Goal: Navigation & Orientation: Find specific page/section

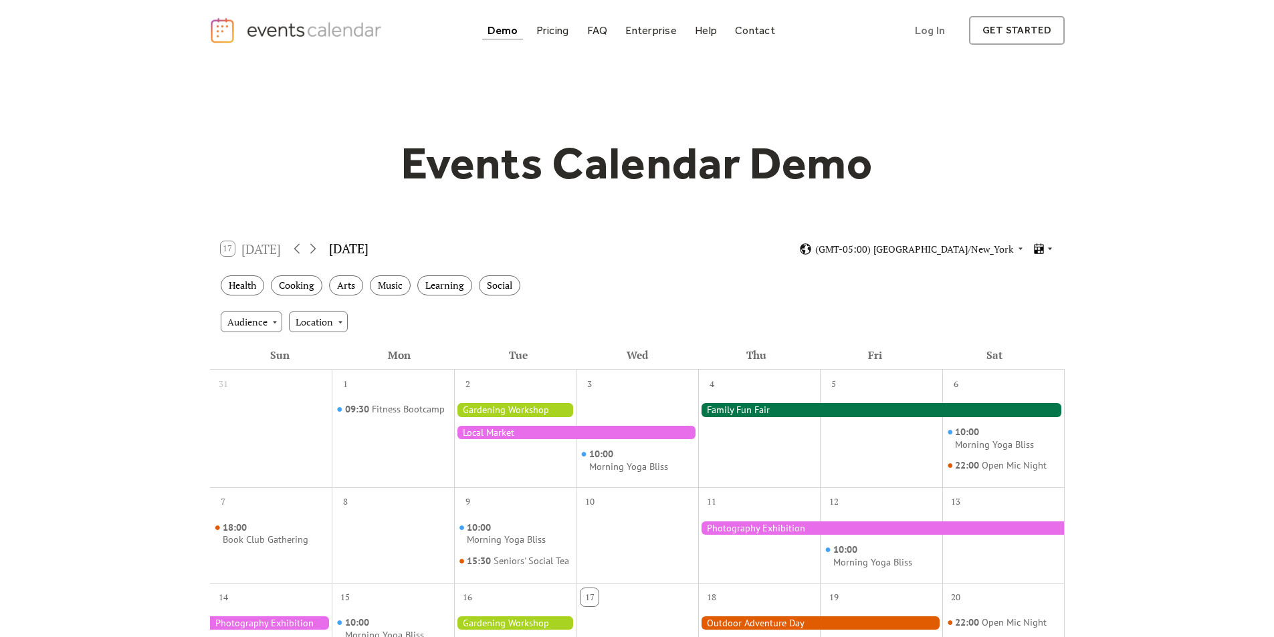
click at [1050, 246] on icon at bounding box center [1050, 249] width 8 height 8
click at [1040, 298] on div "Cards" at bounding box center [1019, 294] width 70 height 25
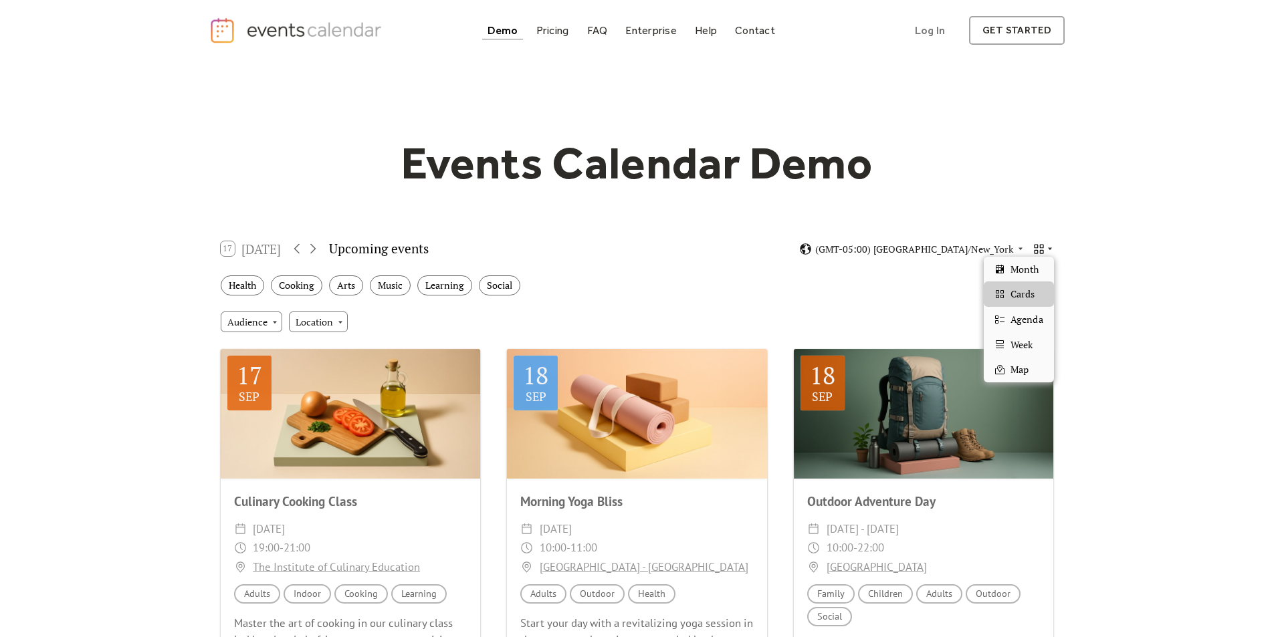
click at [1049, 245] on icon at bounding box center [1050, 249] width 8 height 8
click at [1032, 316] on span "Agenda" at bounding box center [1027, 319] width 32 height 15
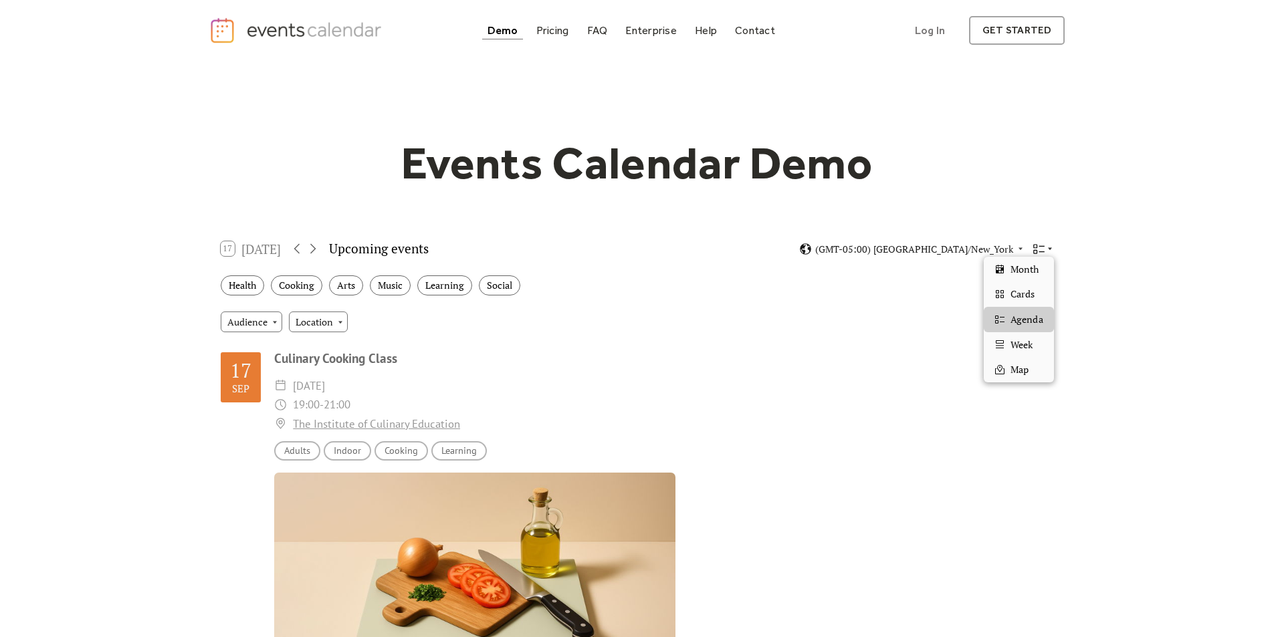
click at [1047, 244] on div at bounding box center [1043, 249] width 21 height 13
click at [1038, 340] on div "Week" at bounding box center [1019, 344] width 70 height 25
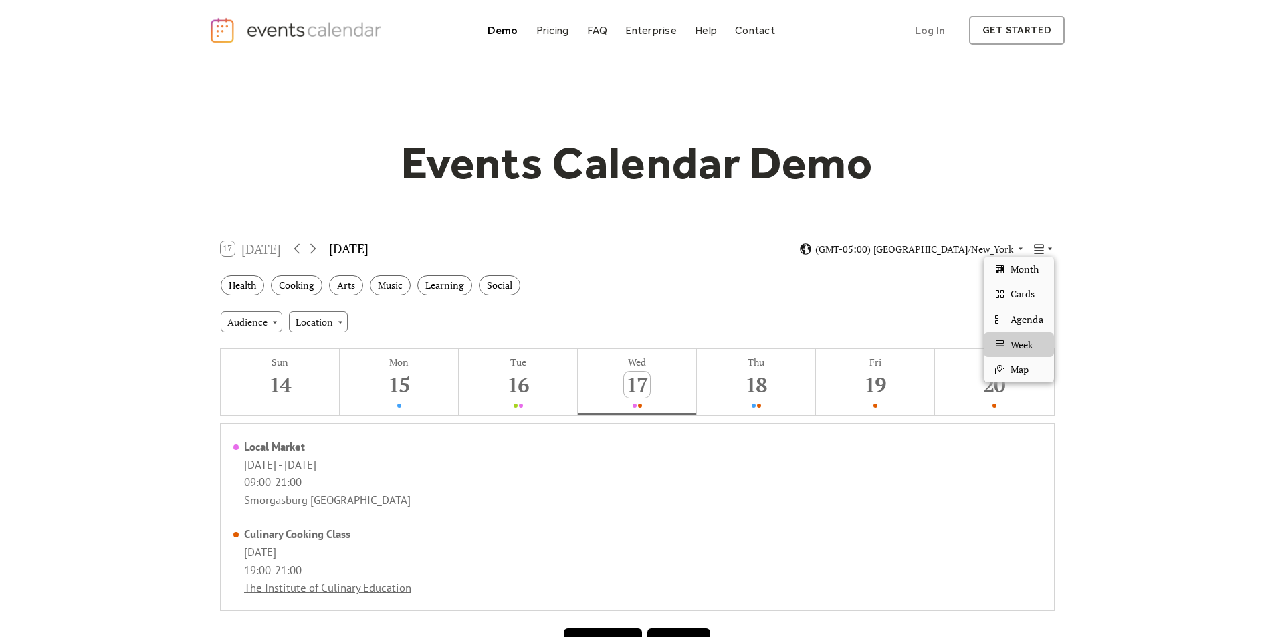
click at [1049, 247] on icon at bounding box center [1050, 249] width 8 height 8
click at [1027, 373] on span "Map" at bounding box center [1020, 370] width 18 height 15
